Goal: Task Accomplishment & Management: Complete application form

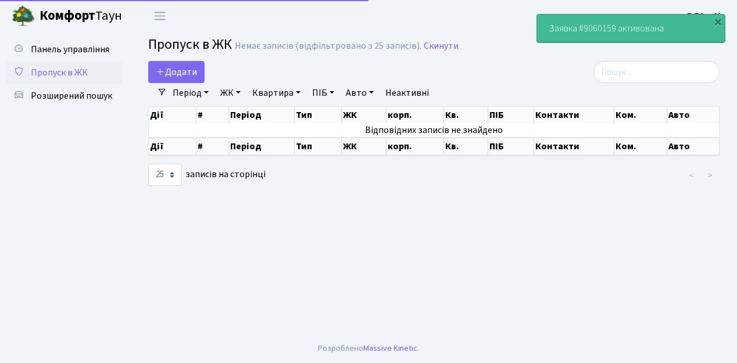
select select "25"
click at [61, 74] on span "Пропуск в ЖК" at bounding box center [59, 72] width 57 height 13
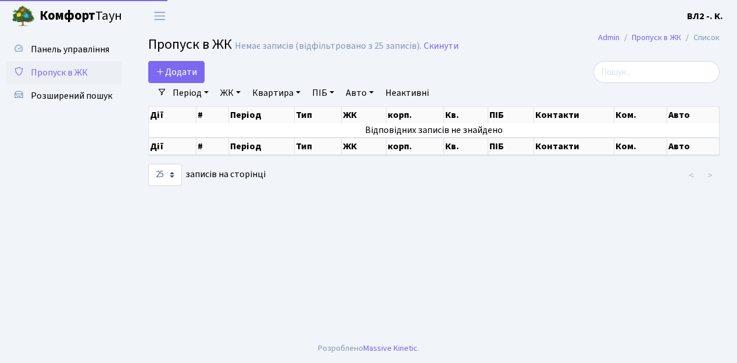
select select "25"
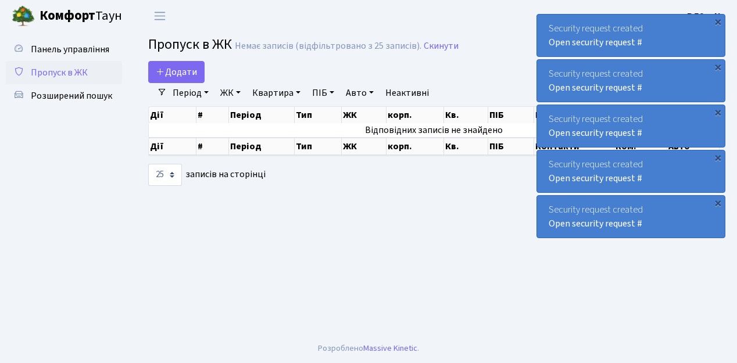
click at [63, 75] on span "Пропуск в ЖК" at bounding box center [59, 72] width 57 height 13
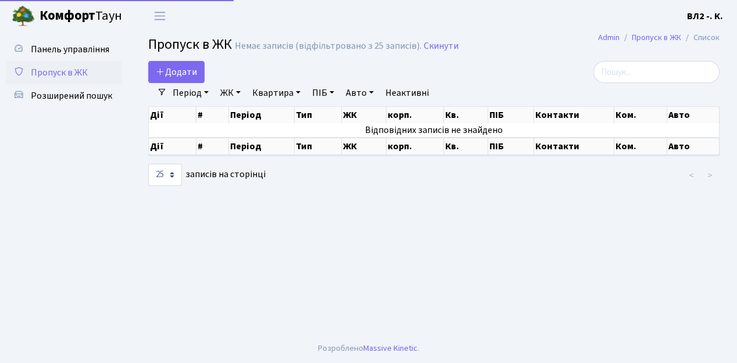
select select "25"
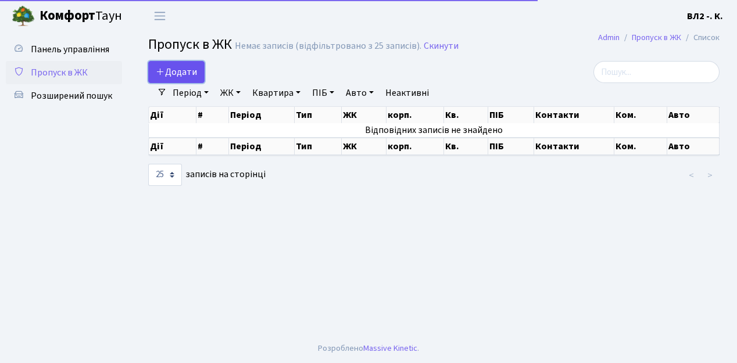
click at [174, 71] on span "Додати" at bounding box center [176, 72] width 41 height 13
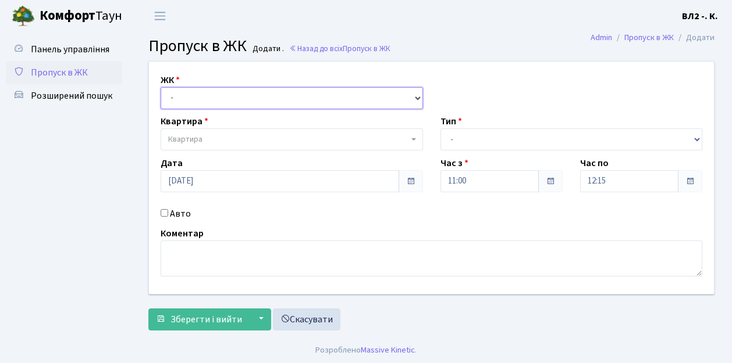
click at [179, 95] on select "- ВЛ1, Ужгородський пров., 4/1 ВЛ2, пр.Голосіївський, 76 ВЛ3, пр.Голосіївський,…" at bounding box center [291, 98] width 262 height 22
select select "317"
click at [160, 87] on select "- ВЛ1, Ужгородський пров., 4/1 ВЛ2, пр.Голосіївський, 76 ВЛ3, пр.Голосіївський,…" at bounding box center [291, 98] width 262 height 22
select select
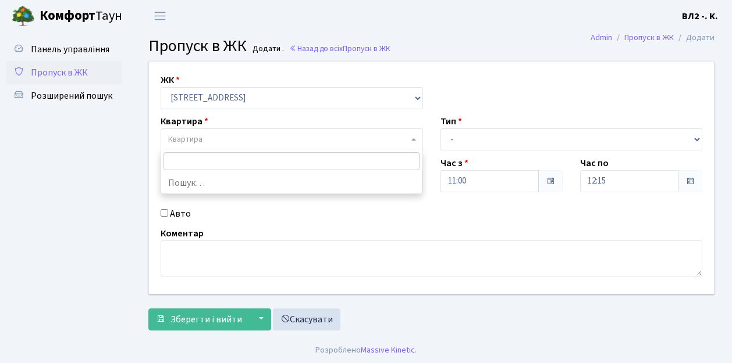
click at [217, 135] on span "Квартира" at bounding box center [288, 140] width 240 height 12
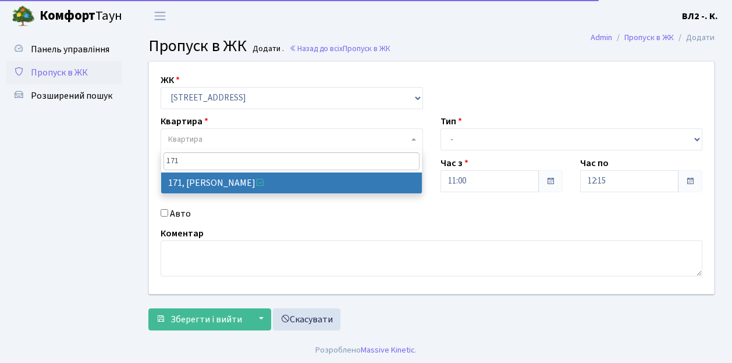
type input "171"
select select "38449"
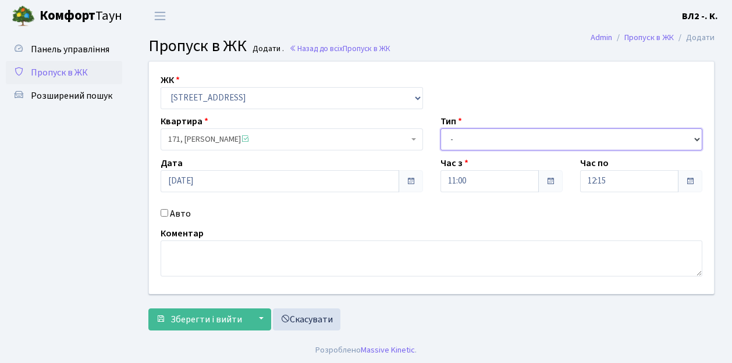
click at [456, 142] on select "- Доставка Таксі Гості Сервіс" at bounding box center [571, 140] width 262 height 22
select select "1"
click at [440, 129] on select "- Доставка Таксі Гості Сервіс" at bounding box center [571, 140] width 262 height 22
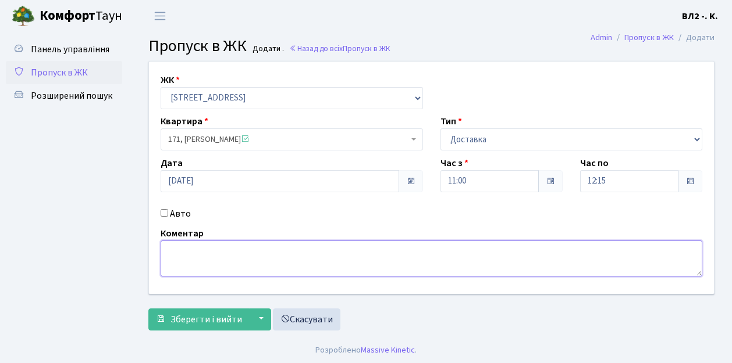
click at [205, 252] on textarea at bounding box center [430, 259] width 541 height 36
type textarea "Bolt"
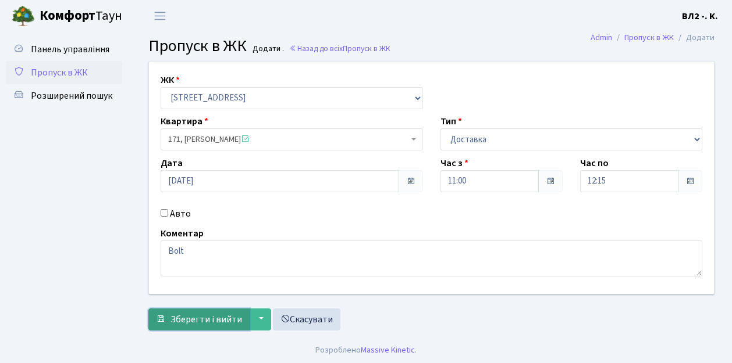
click at [201, 319] on span "Зберегти і вийти" at bounding box center [206, 319] width 72 height 13
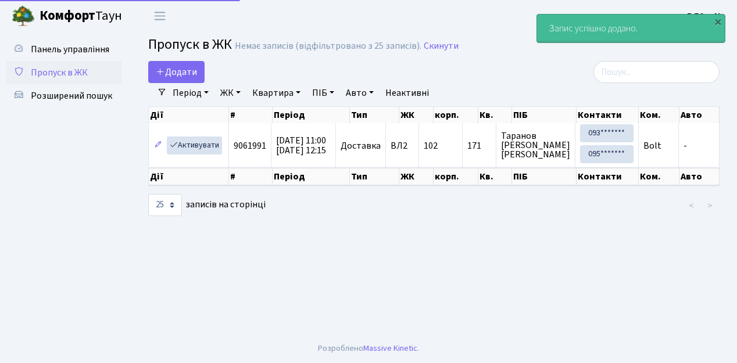
select select "25"
click at [180, 74] on span "Додати" at bounding box center [176, 72] width 41 height 13
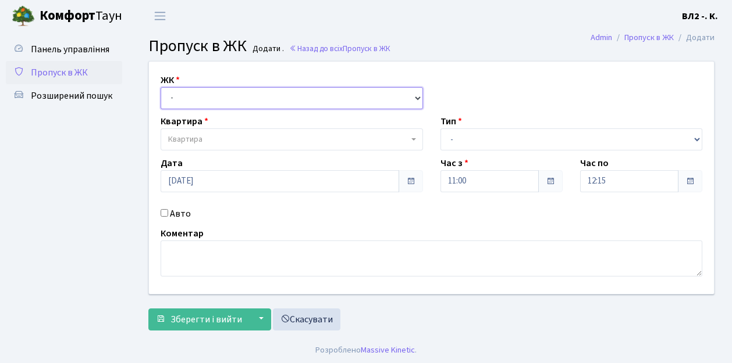
click at [185, 95] on select "- [STREET_ADDRESS][PERSON_NAME]" at bounding box center [291, 98] width 262 height 22
select select "317"
click at [160, 87] on select "- [STREET_ADDRESS][PERSON_NAME]" at bounding box center [291, 98] width 262 height 22
select select
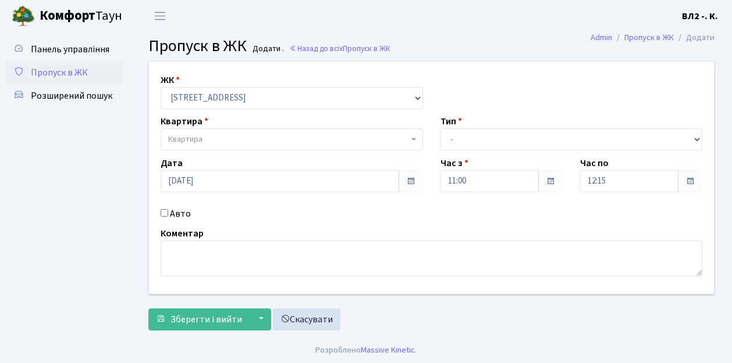
click at [199, 139] on span "Квартира" at bounding box center [185, 140] width 34 height 12
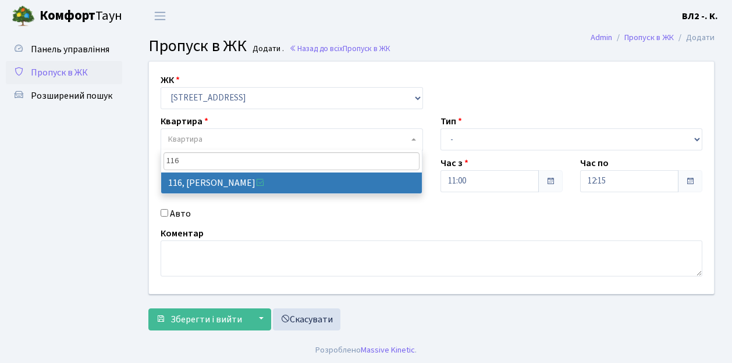
type input "116"
select select "38284"
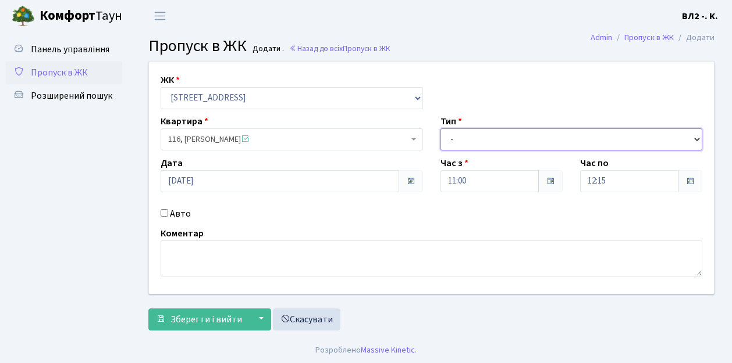
click at [487, 137] on select "- Доставка Таксі Гості Сервіс" at bounding box center [571, 140] width 262 height 22
select select "1"
click at [440, 129] on select "- Доставка Таксі Гості Сервіс" at bounding box center [571, 140] width 262 height 22
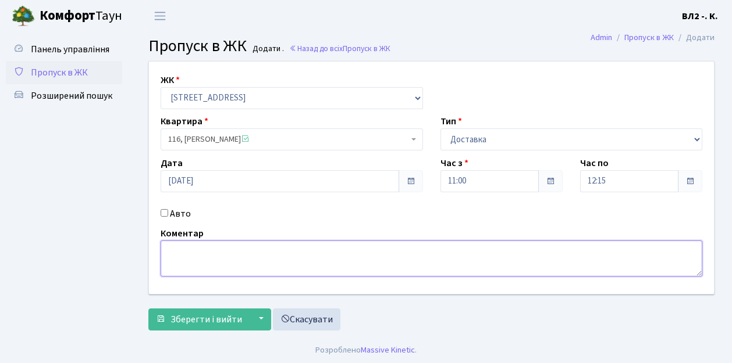
click at [179, 260] on textarea at bounding box center [430, 259] width 541 height 36
type textarea "Glovo"
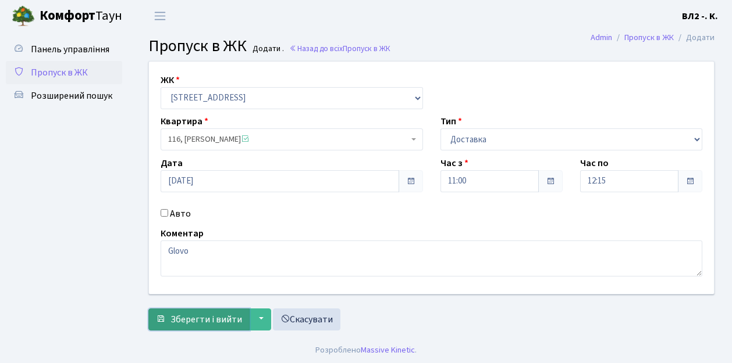
click at [198, 324] on span "Зберегти і вийти" at bounding box center [206, 319] width 72 height 13
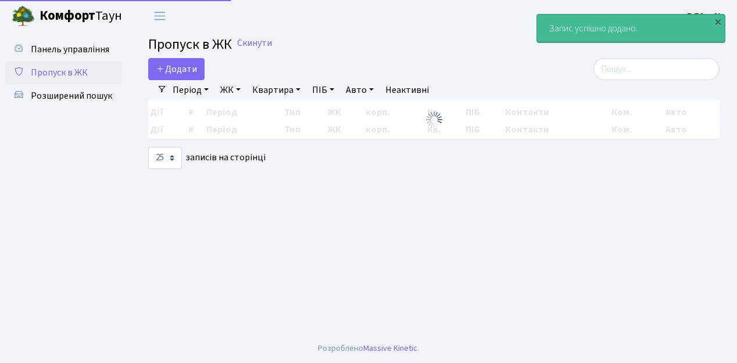
select select "25"
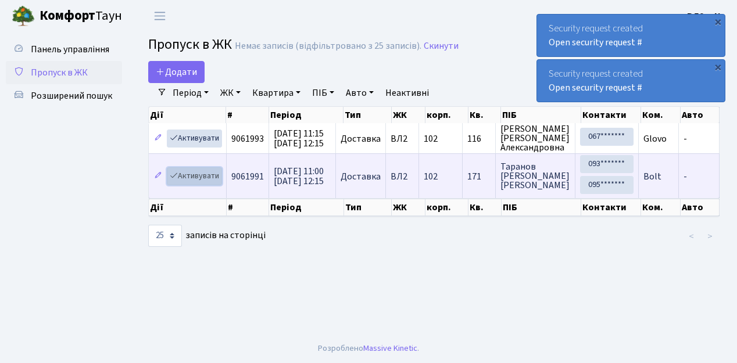
click at [193, 176] on link "Активувати" at bounding box center [194, 176] width 55 height 18
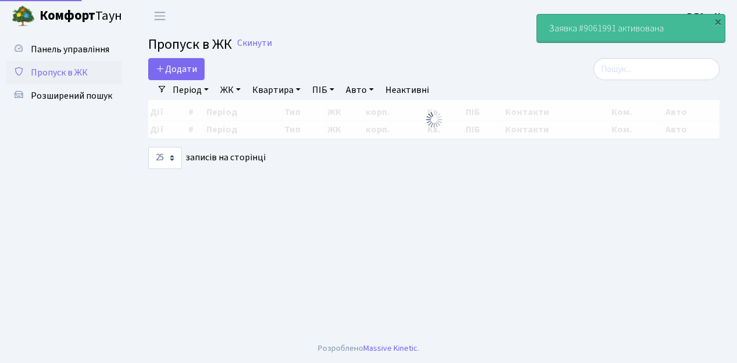
select select "25"
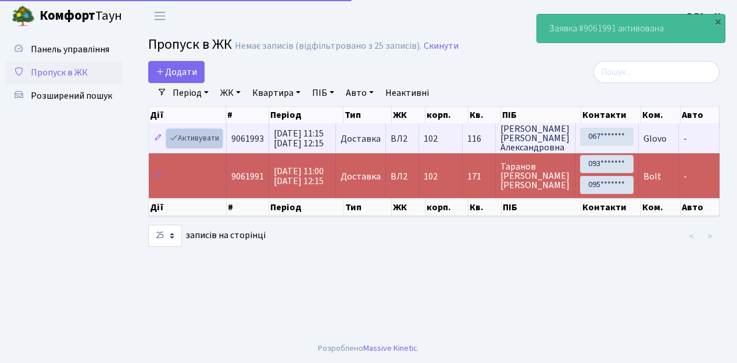
click at [199, 141] on link "Активувати" at bounding box center [194, 139] width 55 height 18
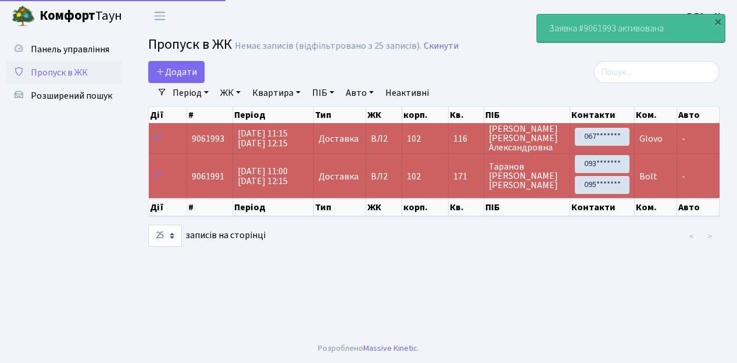
select select "25"
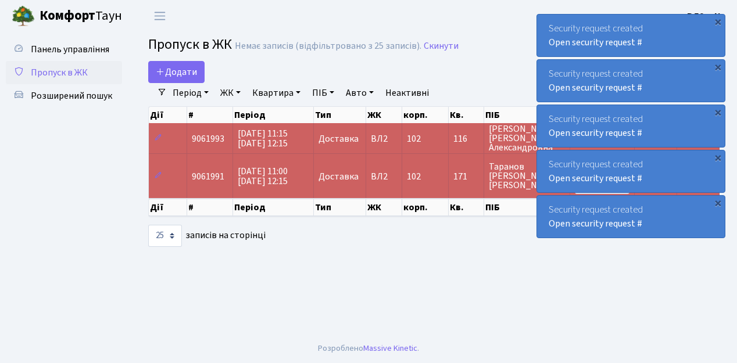
click at [62, 73] on span "Пропуск в ЖК" at bounding box center [59, 72] width 57 height 13
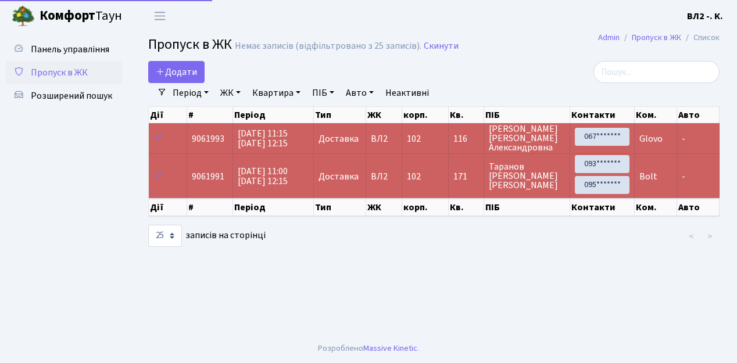
select select "25"
click at [187, 73] on span "Додати" at bounding box center [176, 72] width 41 height 13
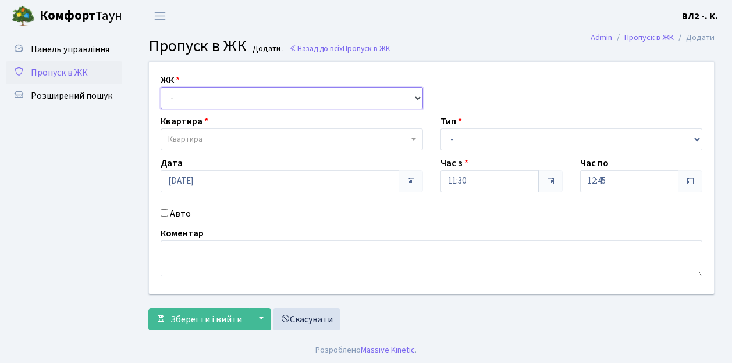
click at [190, 96] on select "- ВЛ1, Ужгородський пров., 4/1 ВЛ2, пр.Голосіївський, 76 ВЛ3, пр.Голосіївський,…" at bounding box center [291, 98] width 262 height 22
select select "317"
click at [160, 87] on select "- ВЛ1, Ужгородський пров., 4/1 ВЛ2, пр.Голосіївський, 76 ВЛ3, пр.Голосіївський,…" at bounding box center [291, 98] width 262 height 22
select select
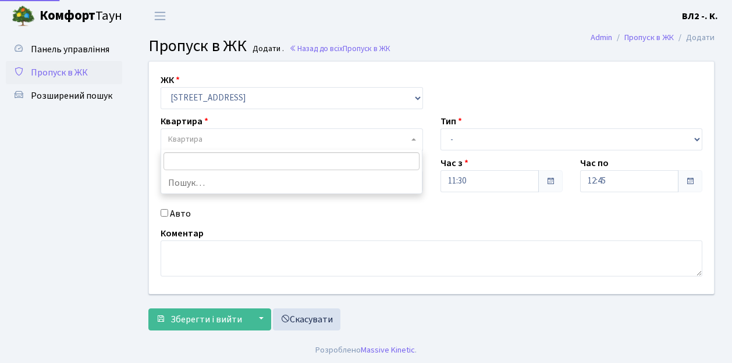
click at [212, 138] on span "Квартира" at bounding box center [288, 140] width 240 height 12
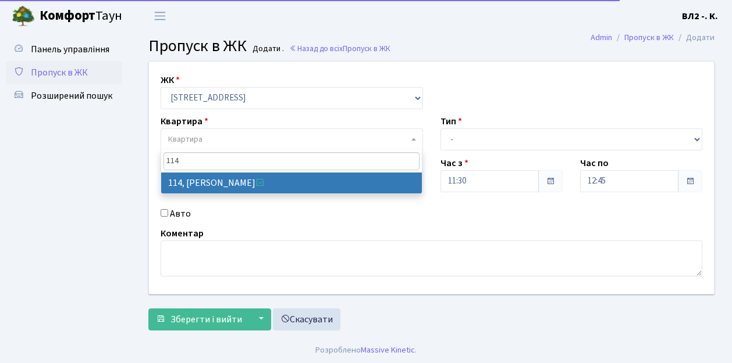
type input "114"
select select "38278"
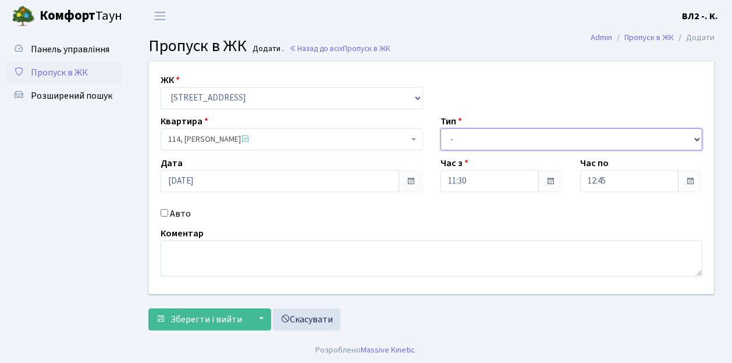
click at [472, 136] on select "- Доставка Таксі Гості Сервіс" at bounding box center [571, 140] width 262 height 22
select select "1"
click at [440, 129] on select "- Доставка Таксі Гості Сервіс" at bounding box center [571, 140] width 262 height 22
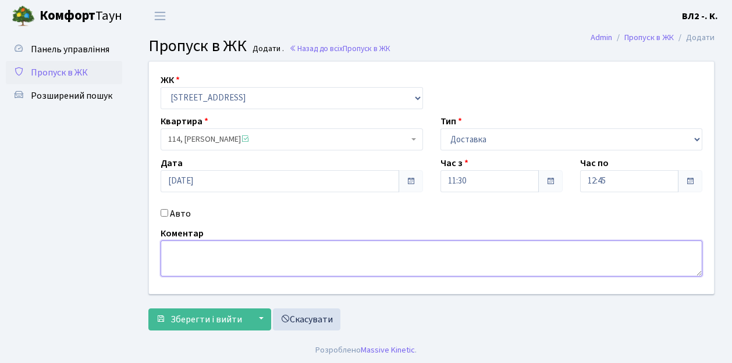
click at [219, 257] on textarea at bounding box center [430, 259] width 541 height 36
type textarea "Glovo"
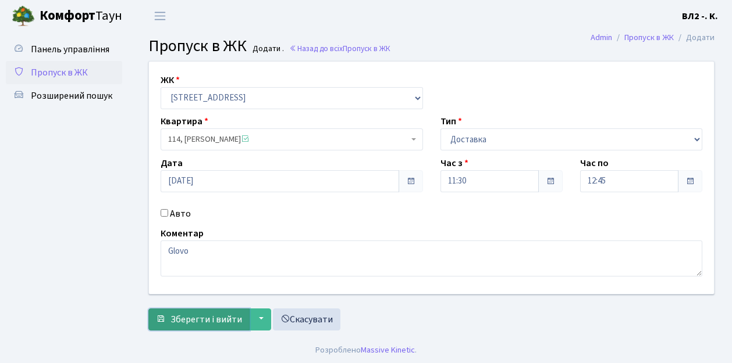
click at [211, 328] on button "Зберегти і вийти" at bounding box center [198, 320] width 101 height 22
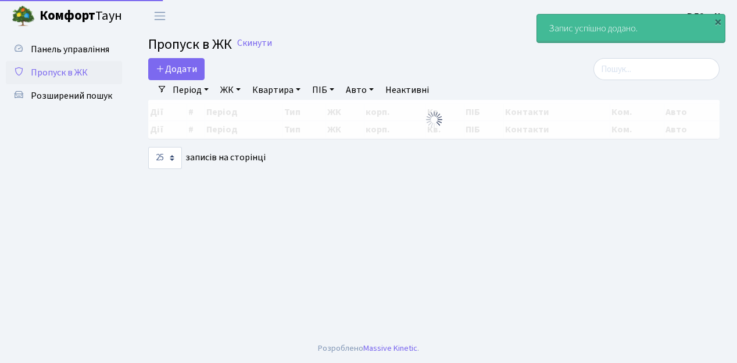
select select "25"
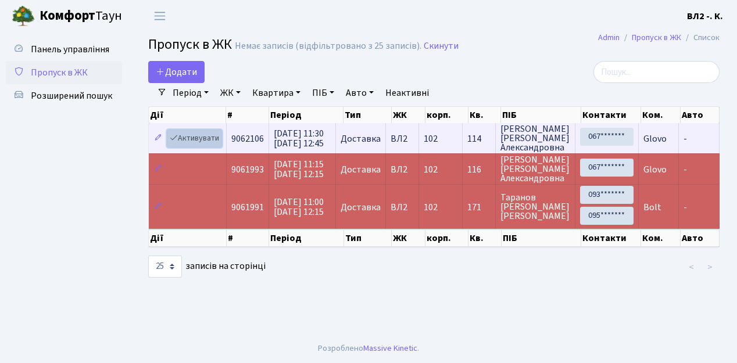
click at [197, 133] on link "Активувати" at bounding box center [194, 139] width 55 height 18
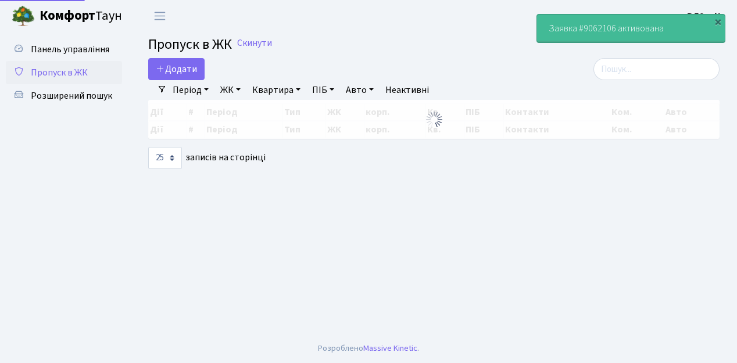
select select "25"
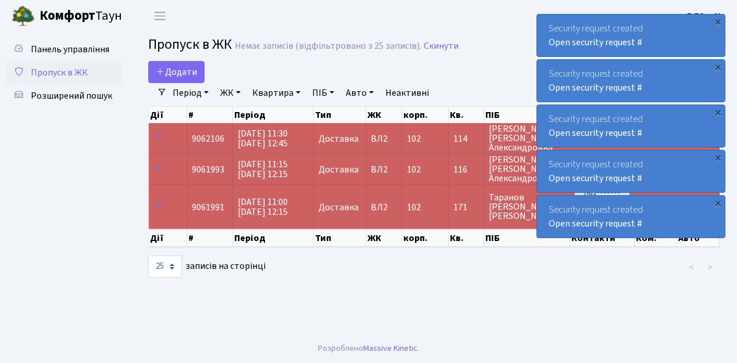
click at [77, 70] on span "Пропуск в ЖК" at bounding box center [59, 72] width 57 height 13
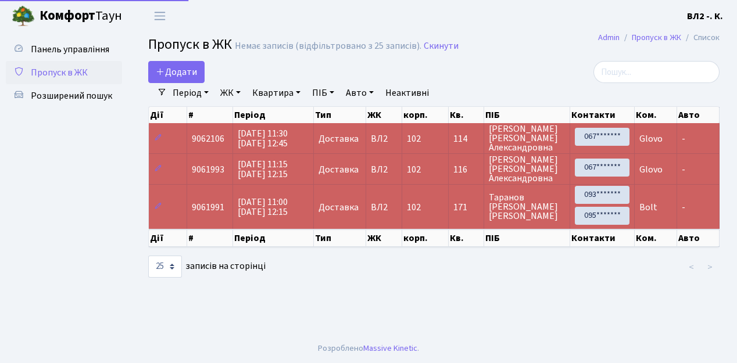
select select "25"
click at [79, 77] on span "Пропуск в ЖК" at bounding box center [59, 72] width 57 height 13
select select "25"
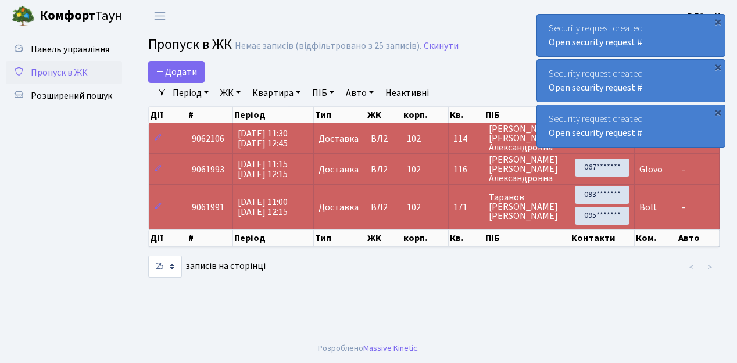
click at [69, 70] on span "Пропуск в ЖК" at bounding box center [59, 72] width 57 height 13
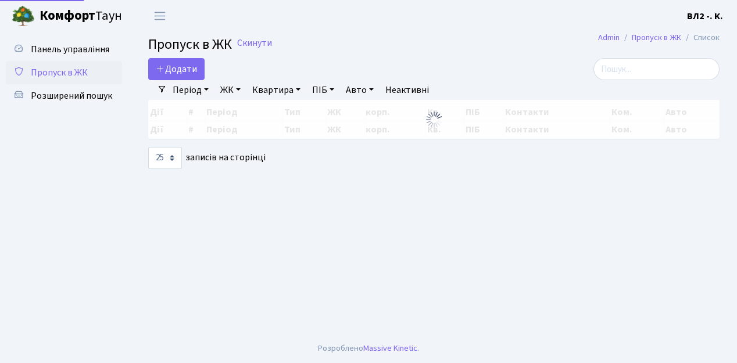
select select "25"
